Goal: Find contact information: Find contact information

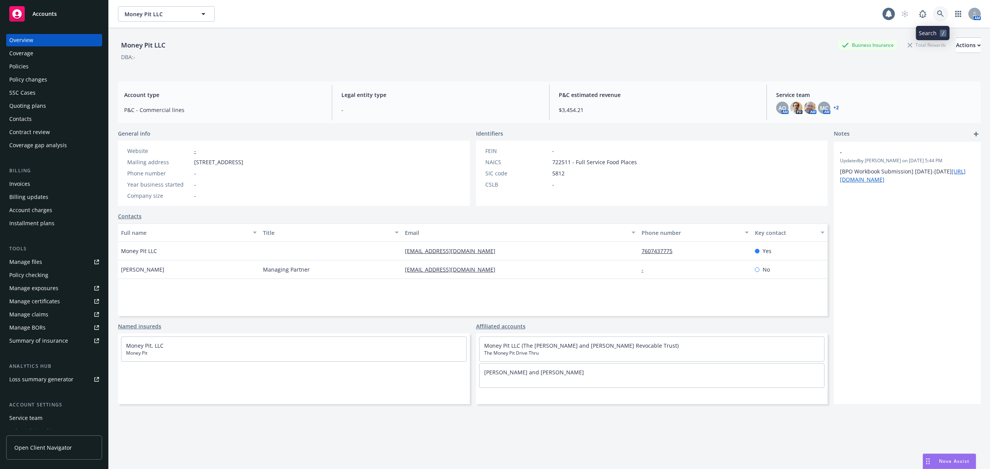
click at [937, 17] on icon at bounding box center [940, 13] width 7 height 7
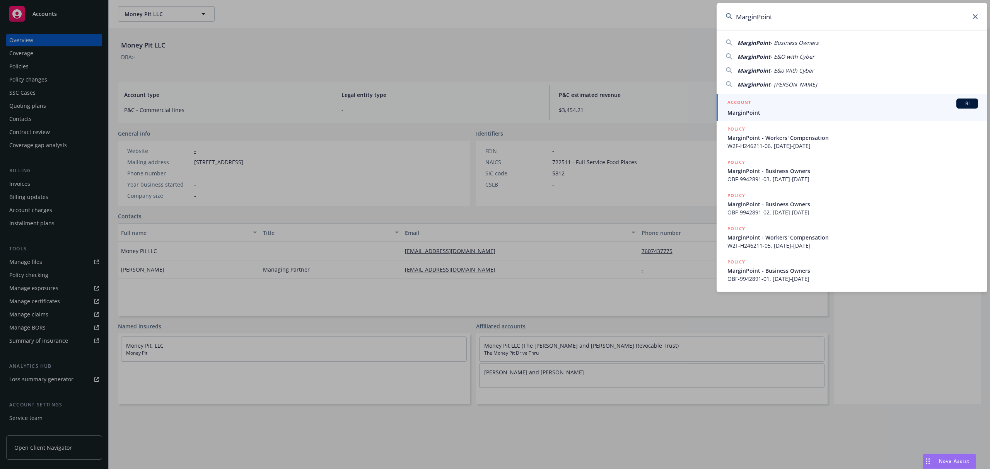
type input "MarginPoint"
click at [804, 106] on div "ACCOUNT BI" at bounding box center [852, 104] width 250 height 10
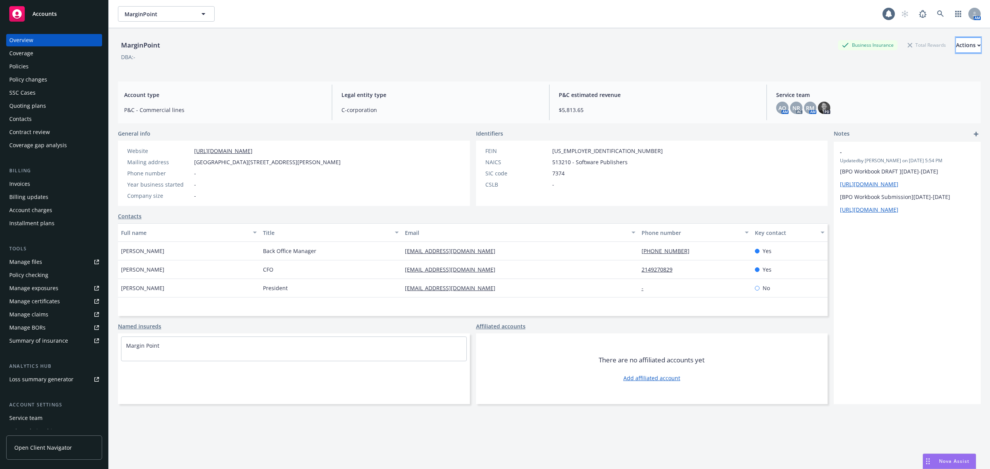
click at [956, 44] on button "Actions" at bounding box center [968, 44] width 25 height 15
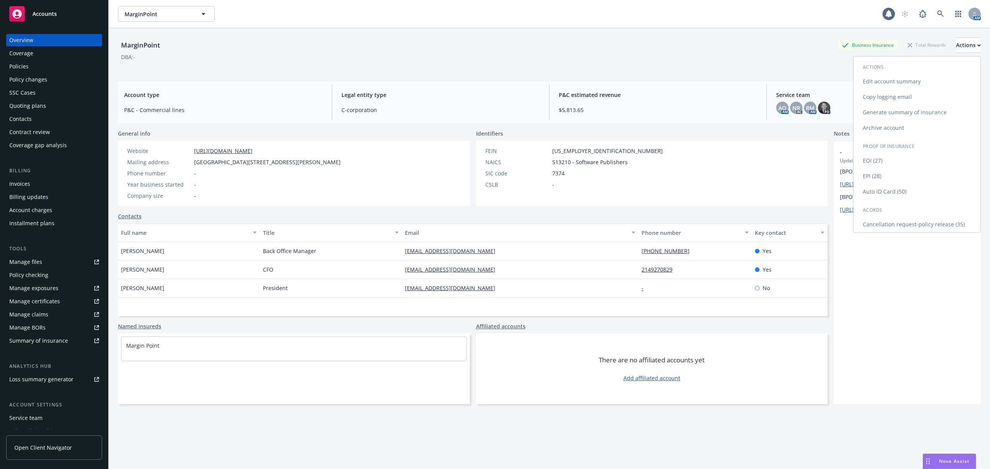
click at [888, 92] on link "Copy logging email" at bounding box center [916, 96] width 127 height 15
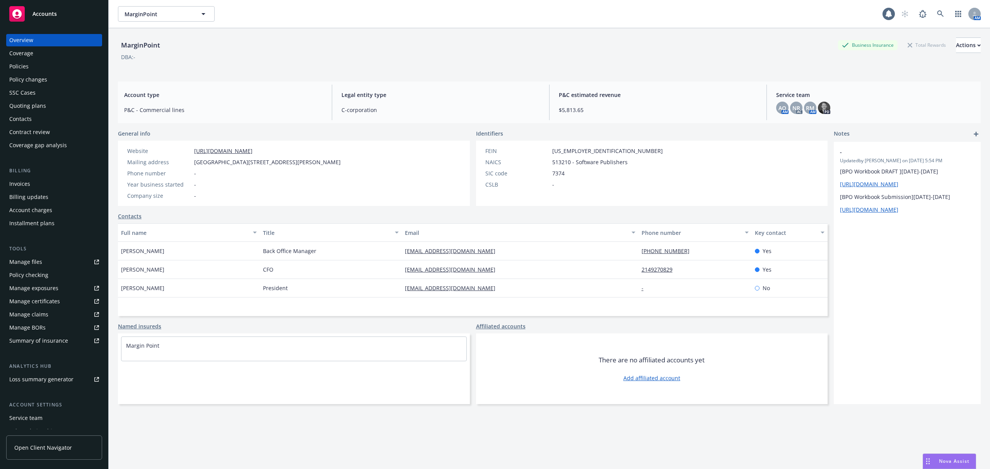
click at [66, 66] on div "Policies" at bounding box center [54, 66] width 90 height 12
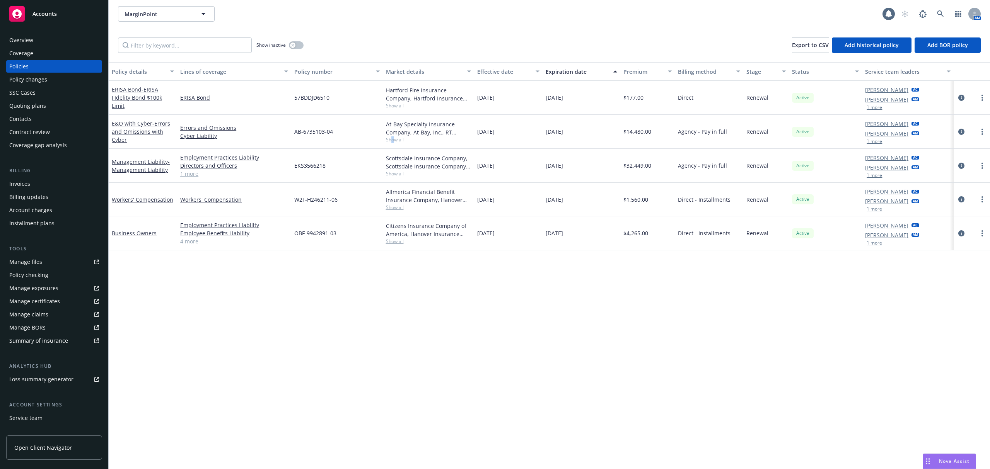
drag, startPoint x: 393, startPoint y: 141, endPoint x: 389, endPoint y: 140, distance: 4.7
click at [389, 140] on span "Show all" at bounding box center [428, 139] width 85 height 7
click at [363, 136] on div "AB-6735103-04" at bounding box center [336, 132] width 91 height 34
click at [400, 207] on span "Show all" at bounding box center [428, 207] width 85 height 7
click at [359, 196] on div "W2F-H246211-06" at bounding box center [336, 200] width 91 height 34
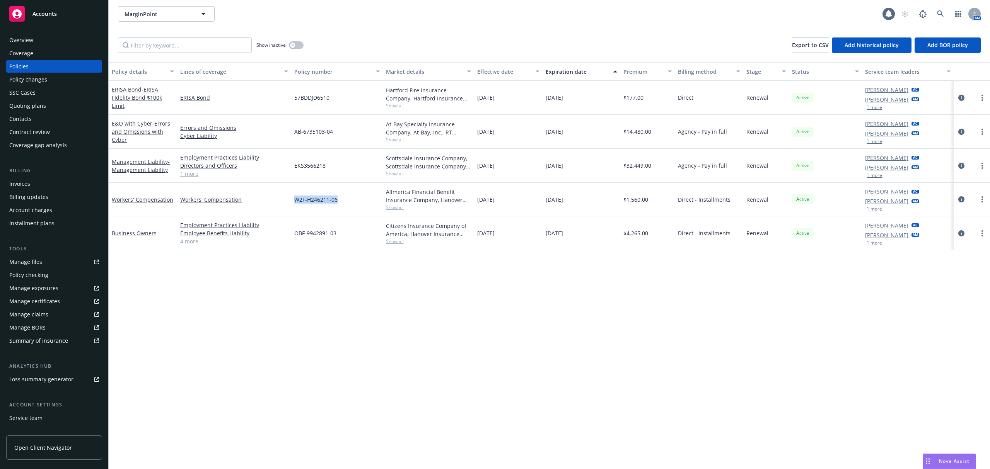
drag, startPoint x: 346, startPoint y: 199, endPoint x: 278, endPoint y: 204, distance: 69.0
click at [278, 204] on div "Workers' Compensation Workers' Compensation W2F-H246211-06 Allmerica Financial …" at bounding box center [549, 200] width 881 height 34
copy div "W2F-H246211-06"
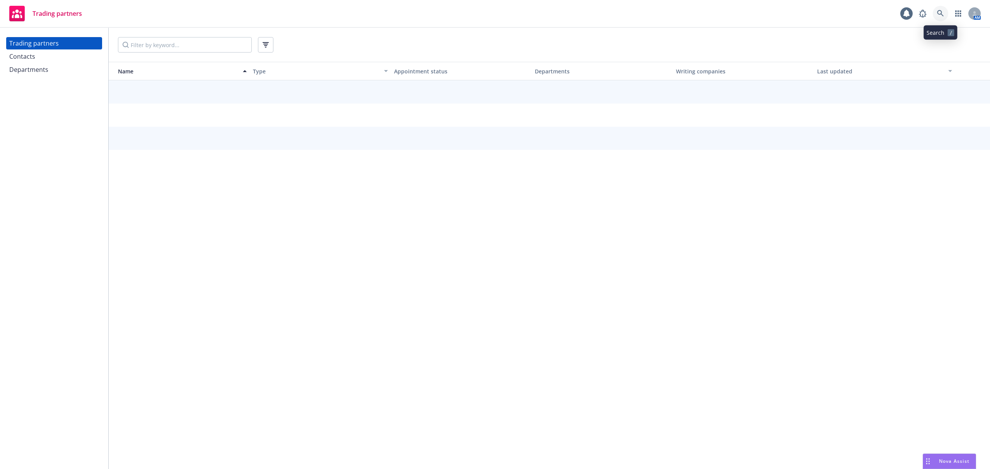
click at [939, 14] on icon at bounding box center [940, 13] width 7 height 7
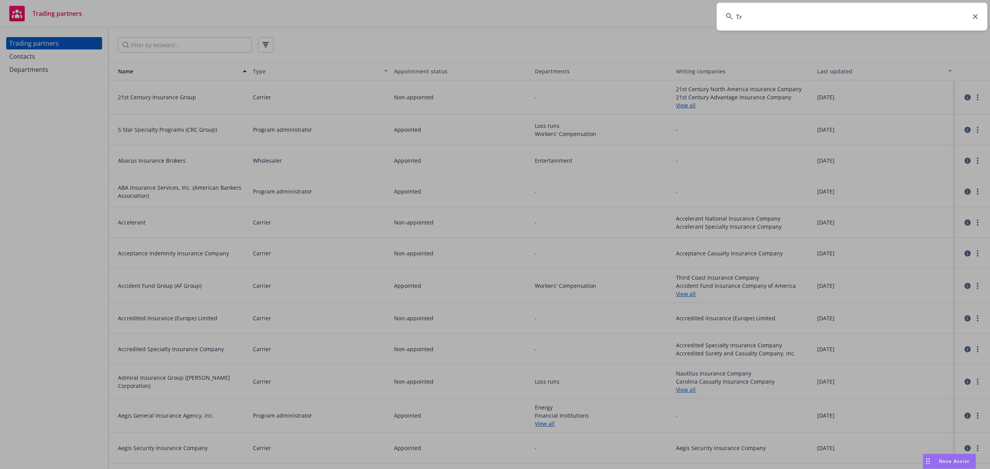
type input "T"
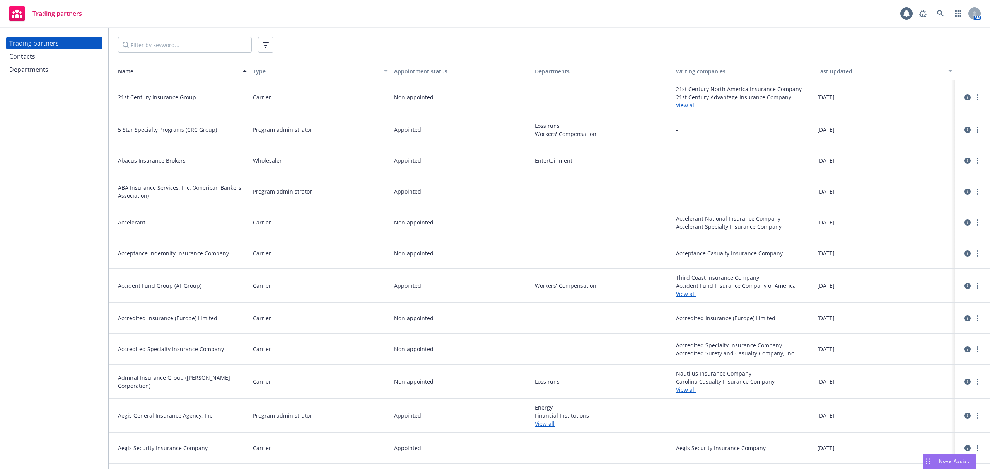
click at [62, 61] on div "Contacts" at bounding box center [54, 56] width 90 height 12
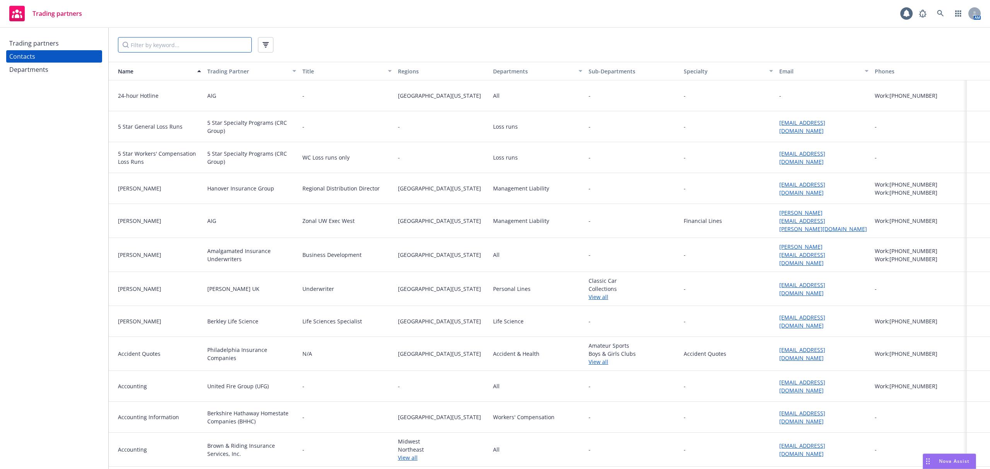
click at [148, 47] on input "Filter by keyword..." at bounding box center [185, 44] width 134 height 15
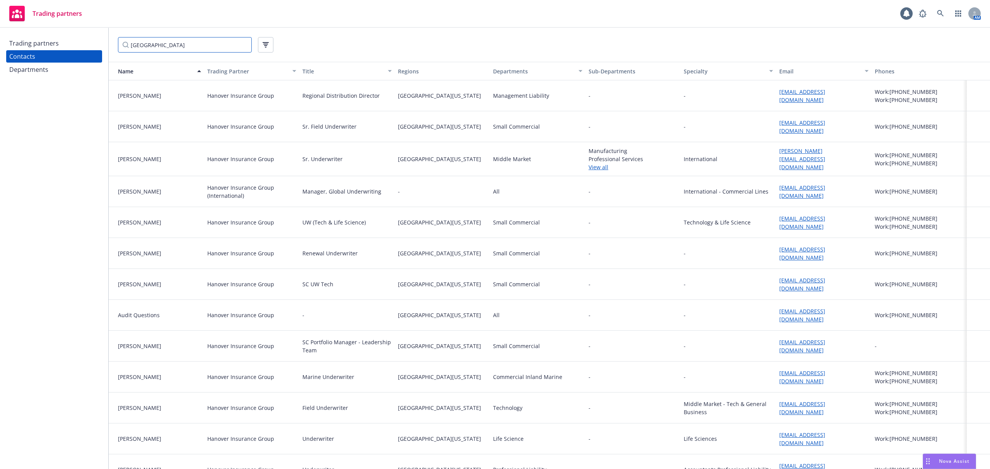
type input "[GEOGRAPHIC_DATA]"
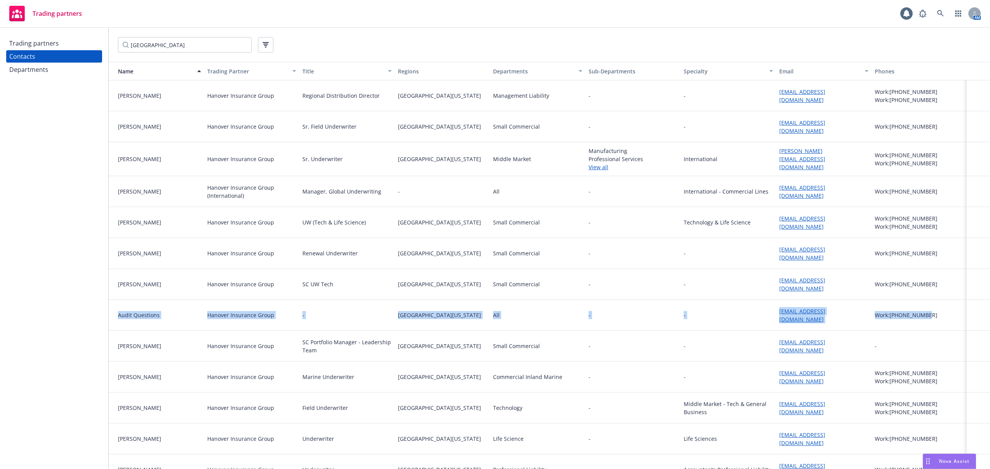
drag, startPoint x: 921, startPoint y: 317, endPoint x: 110, endPoint y: 327, distance: 811.0
click at [110, 327] on div "Audit Questions Hanover Insurance Group - [GEOGRAPHIC_DATA][US_STATE] All - - […" at bounding box center [549, 315] width 881 height 31
click at [841, 319] on div "[EMAIL_ADDRESS][DOMAIN_NAME]" at bounding box center [823, 315] width 95 height 31
click at [842, 318] on div "[EMAIL_ADDRESS][DOMAIN_NAME]" at bounding box center [823, 315] width 95 height 31
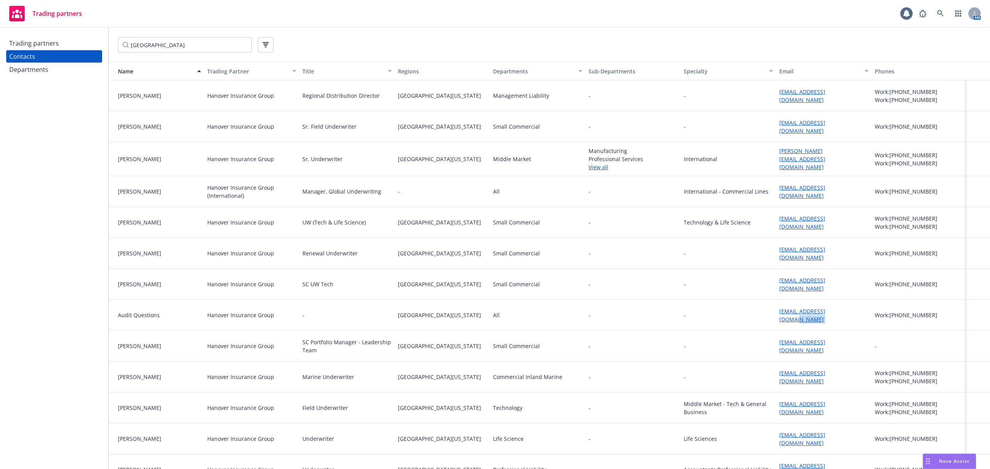
click at [840, 329] on div "[EMAIL_ADDRESS][DOMAIN_NAME]" at bounding box center [823, 315] width 95 height 31
drag, startPoint x: 850, startPoint y: 321, endPoint x: 768, endPoint y: 327, distance: 82.2
click at [768, 327] on div "Audit Questions Hanover Insurance Group - [GEOGRAPHIC_DATA][US_STATE] All - - […" at bounding box center [549, 315] width 881 height 31
copy div "[EMAIL_ADDRESS][DOMAIN_NAME]"
drag, startPoint x: 921, startPoint y: 319, endPoint x: 883, endPoint y: 324, distance: 38.5
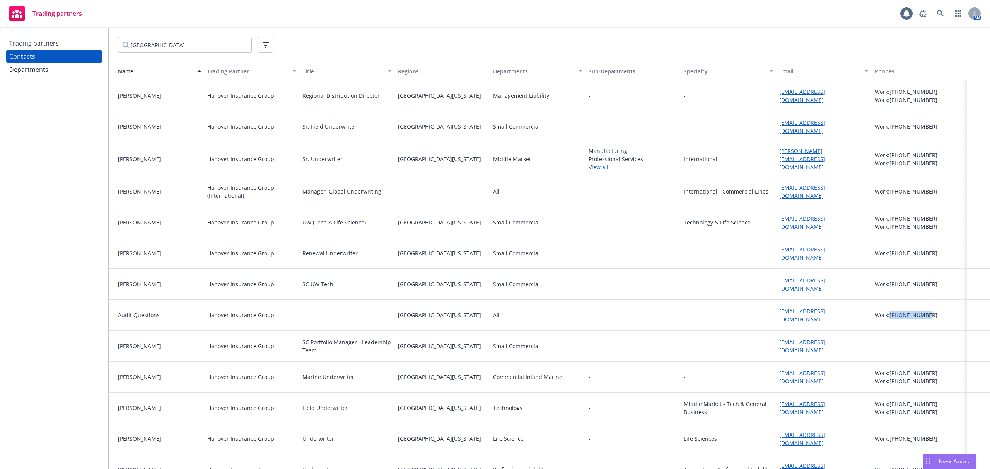
click at [883, 324] on div "Work: [PHONE_NUMBER]" at bounding box center [918, 315] width 95 height 31
copy div "[PHONE_NUMBER]"
